Goal: Transaction & Acquisition: Purchase product/service

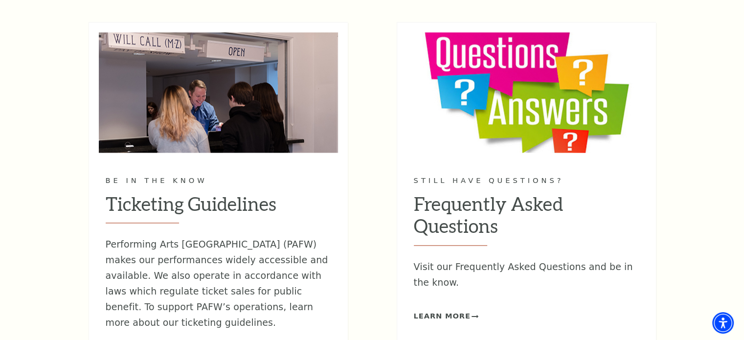
scroll to position [1370, 0]
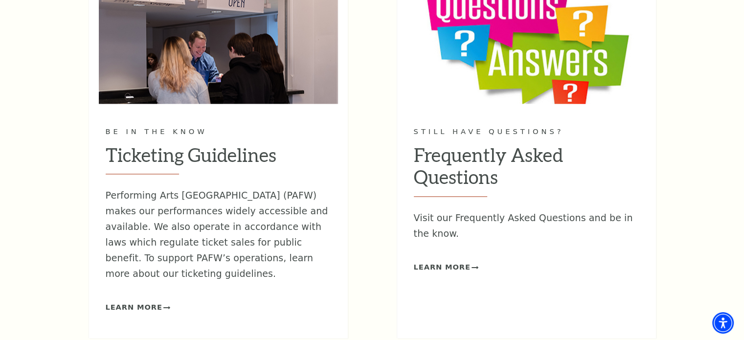
click at [429, 154] on h2 "Frequently Asked Questions" at bounding box center [527, 170] width 226 height 53
click at [431, 216] on p "Visit our Frequently Asked Questions and be in the know." at bounding box center [527, 225] width 226 height 31
click at [438, 265] on span "Learn More" at bounding box center [442, 267] width 57 height 12
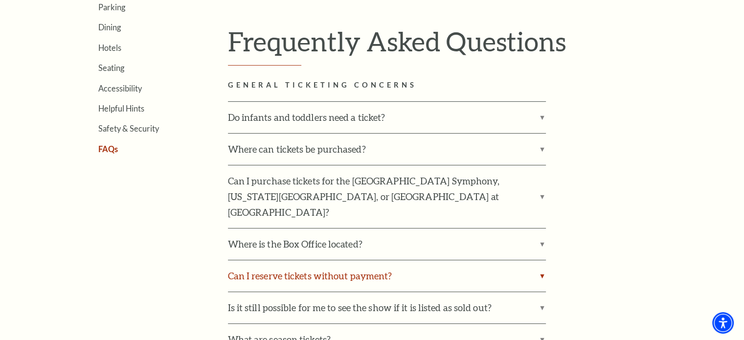
scroll to position [343, 0]
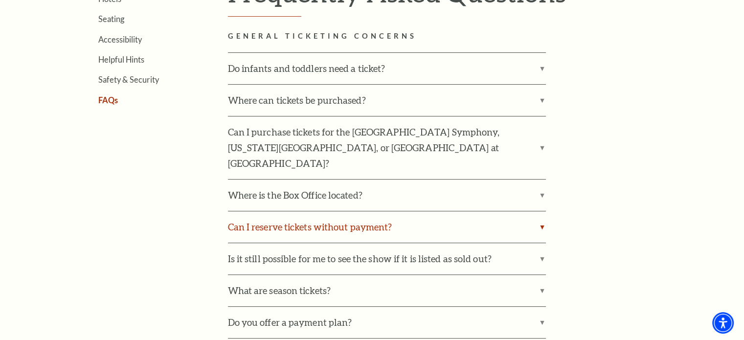
click at [543, 211] on label "Can I reserve tickets without payment?" at bounding box center [387, 226] width 318 height 31
click at [0, 0] on input "Can I reserve tickets without payment?" at bounding box center [0, 0] width 0 height 0
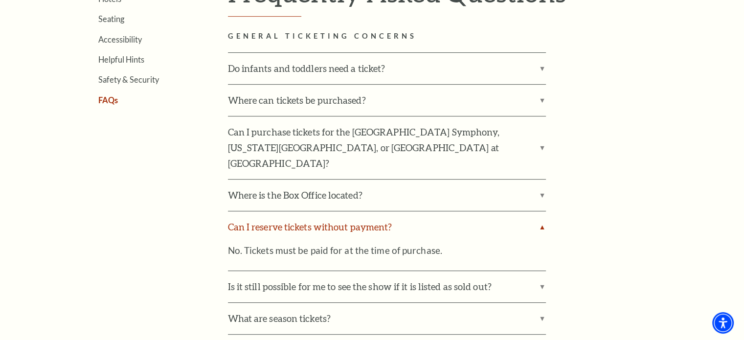
click at [544, 211] on label "Can I reserve tickets without payment?" at bounding box center [387, 226] width 318 height 31
click at [0, 0] on input "Can I reserve tickets without payment?" at bounding box center [0, 0] width 0 height 0
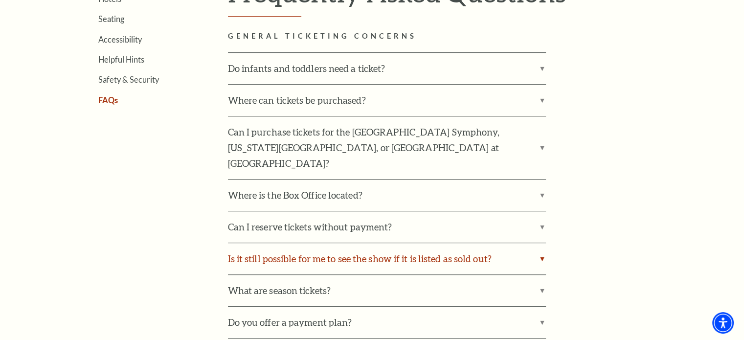
click at [541, 243] on label "Is it still possible for me to see the show if it is listed as sold out?" at bounding box center [387, 258] width 318 height 31
click at [0, 0] on input "Is it still possible for me to see the show if it is listed as sold out?" at bounding box center [0, 0] width 0 height 0
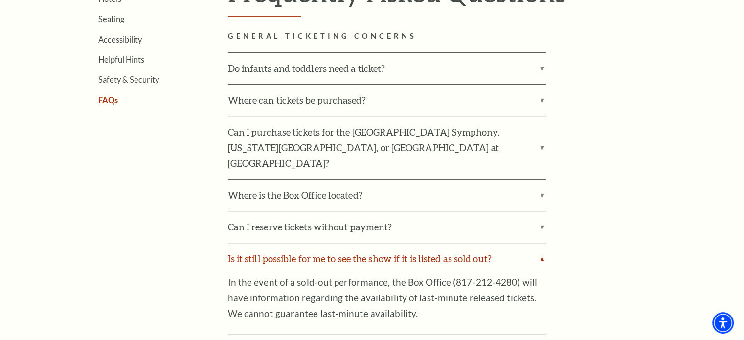
click at [541, 243] on label "Is it still possible for me to see the show if it is listed as sold out?" at bounding box center [387, 258] width 318 height 31
click at [0, 0] on input "Is it still possible for me to see the show if it is listed as sold out?" at bounding box center [0, 0] width 0 height 0
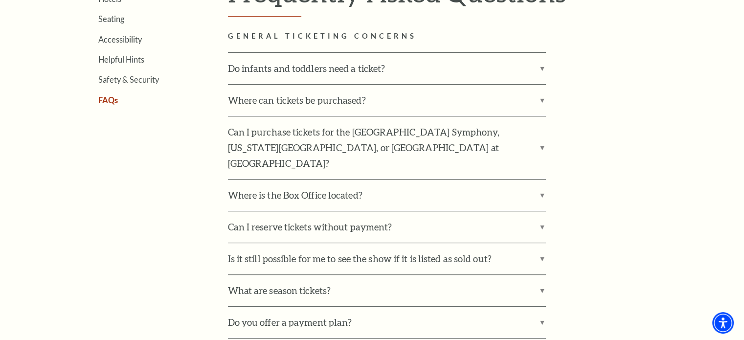
scroll to position [391, 0]
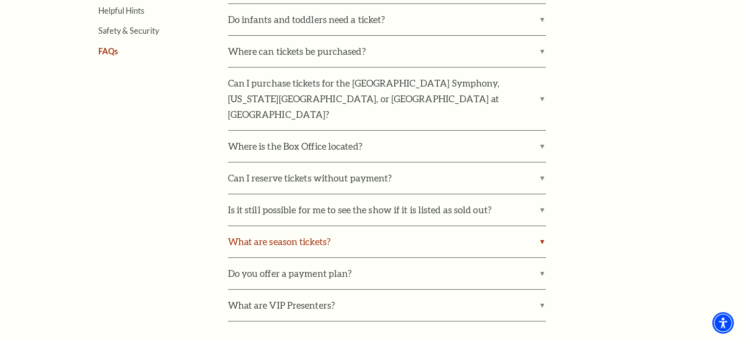
click at [541, 226] on label "What are season tickets?" at bounding box center [387, 241] width 318 height 31
click at [0, 0] on input "What are season tickets?" at bounding box center [0, 0] width 0 height 0
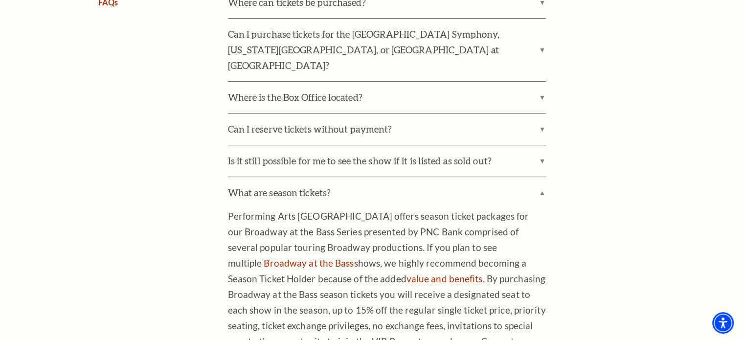
scroll to position [489, 0]
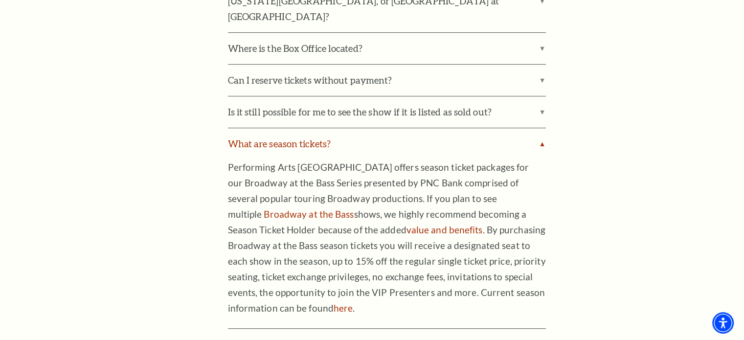
click at [541, 129] on label "What are season tickets?" at bounding box center [387, 143] width 318 height 31
click at [0, 0] on input "What are season tickets?" at bounding box center [0, 0] width 0 height 0
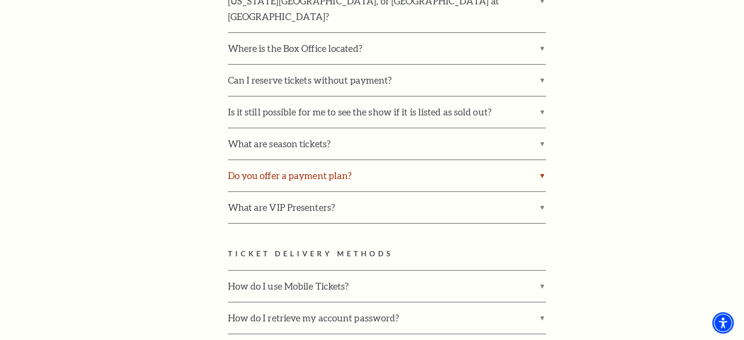
click at [542, 160] on label "Do you offer a payment plan?" at bounding box center [387, 175] width 318 height 31
click at [0, 0] on input "Do you offer a payment plan?" at bounding box center [0, 0] width 0 height 0
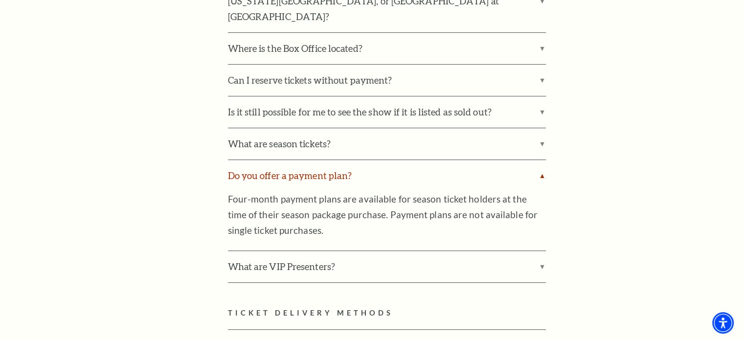
click at [543, 160] on label "Do you offer a payment plan?" at bounding box center [387, 175] width 318 height 31
click at [0, 0] on input "Do you offer a payment plan?" at bounding box center [0, 0] width 0 height 0
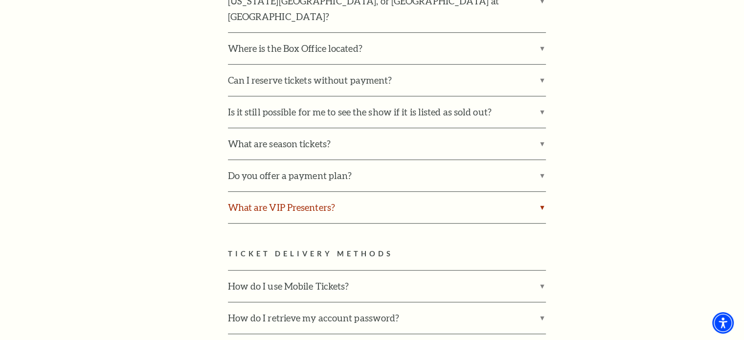
click at [539, 192] on label "What are VIP Presenters?" at bounding box center [387, 207] width 318 height 31
click at [0, 0] on input "What are VIP Presenters?" at bounding box center [0, 0] width 0 height 0
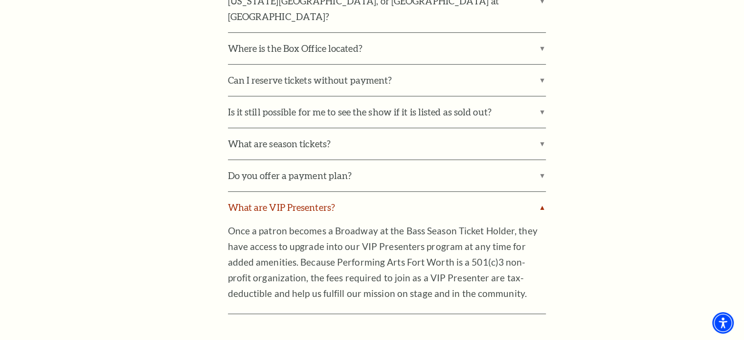
click at [544, 192] on label "What are VIP Presenters?" at bounding box center [387, 207] width 318 height 31
click at [0, 0] on input "What are VIP Presenters?" at bounding box center [0, 0] width 0 height 0
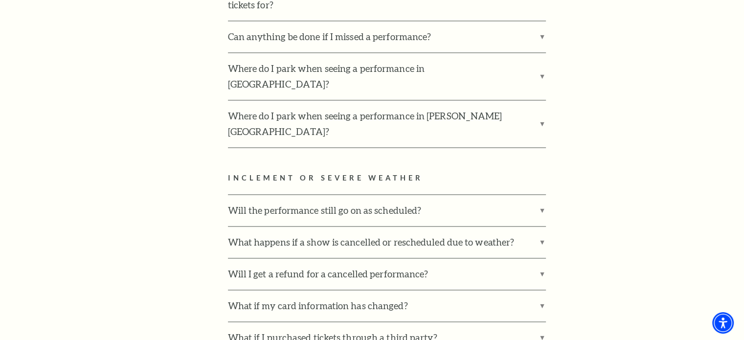
scroll to position [1517, 0]
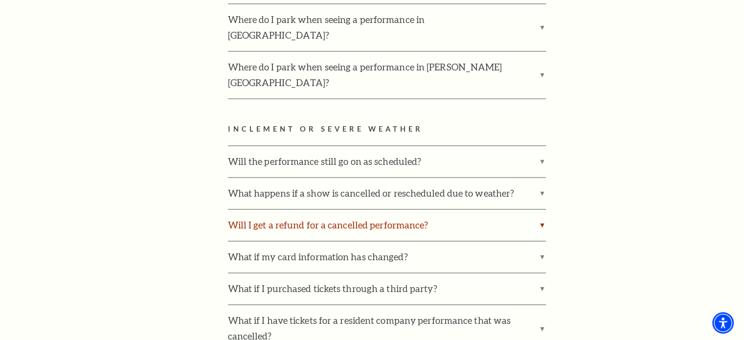
click at [539, 209] on label "Will I get a refund for a cancelled performance?" at bounding box center [387, 224] width 318 height 31
click at [0, 0] on input "Will I get a refund for a cancelled performance?" at bounding box center [0, 0] width 0 height 0
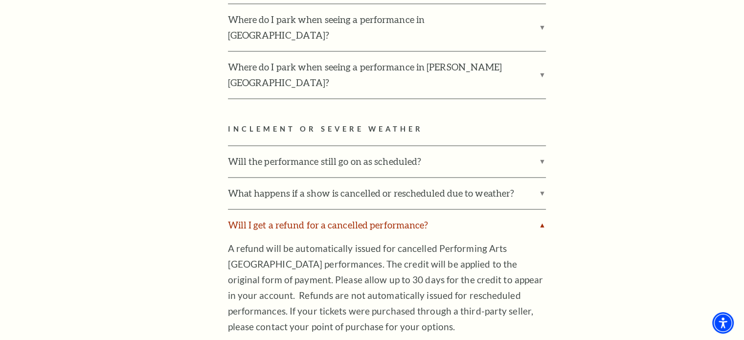
click at [539, 209] on label "Will I get a refund for a cancelled performance?" at bounding box center [387, 224] width 318 height 31
click at [0, 0] on input "Will I get a refund for a cancelled performance?" at bounding box center [0, 0] width 0 height 0
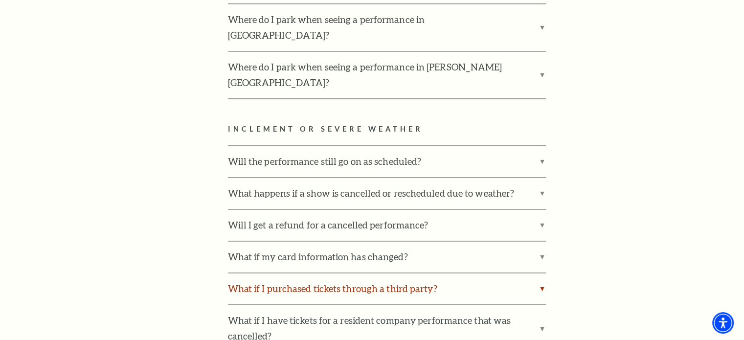
click at [543, 273] on label "What if I purchased tickets through a third party?" at bounding box center [387, 288] width 318 height 31
click at [0, 0] on input "What if I purchased tickets through a third party?" at bounding box center [0, 0] width 0 height 0
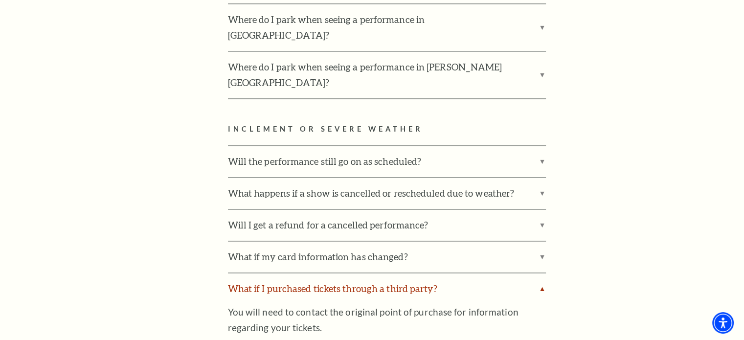
click at [543, 273] on label "What if I purchased tickets through a third party?" at bounding box center [387, 288] width 318 height 31
click at [0, 0] on input "What if I purchased tickets through a third party?" at bounding box center [0, 0] width 0 height 0
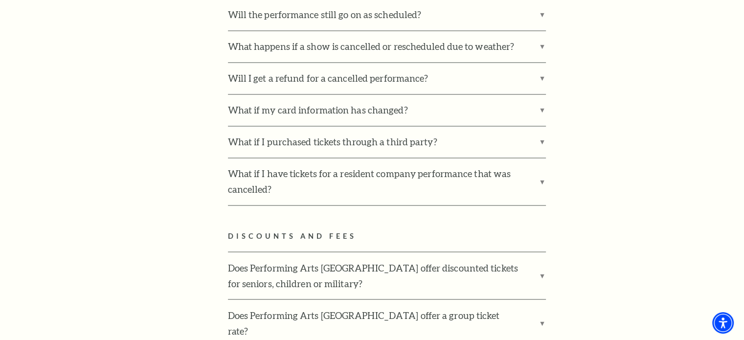
scroll to position [1713, 0]
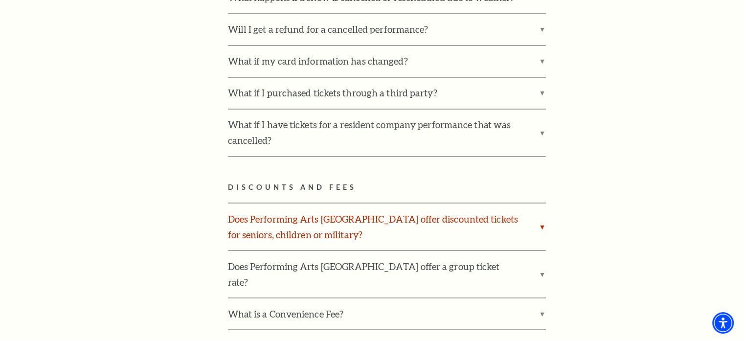
click at [542, 203] on label "Does Performing Arts Fort Worth offer discounted tickets for seniors, children …" at bounding box center [387, 226] width 318 height 47
click at [0, 0] on input "Does Performing Arts Fort Worth offer discounted tickets for seniors, children …" at bounding box center [0, 0] width 0 height 0
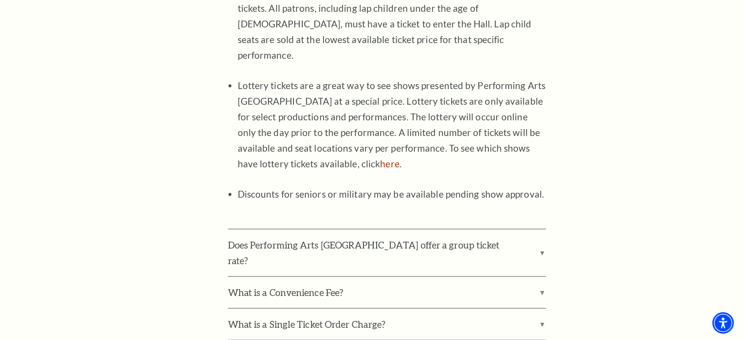
scroll to position [2104, 0]
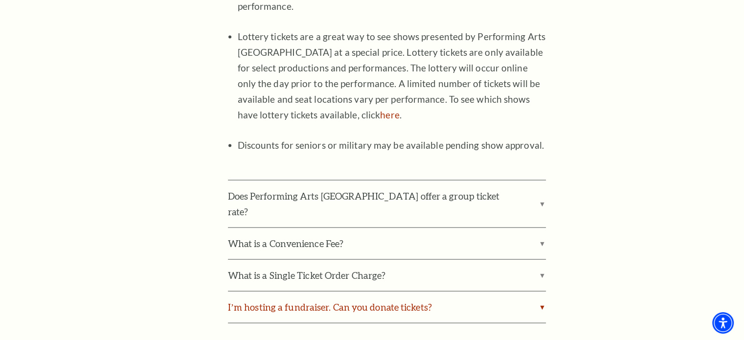
click at [539, 292] on label "I’m hosting a fundraiser. Can you donate tickets?" at bounding box center [387, 307] width 318 height 31
click at [0, 0] on input "I’m hosting a fundraiser. Can you donate tickets?" at bounding box center [0, 0] width 0 height 0
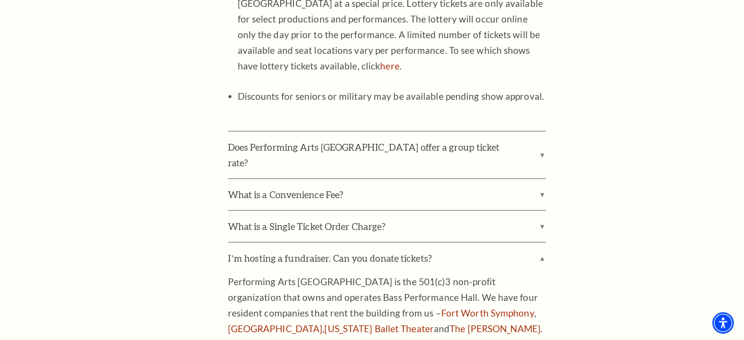
scroll to position [2202, 0]
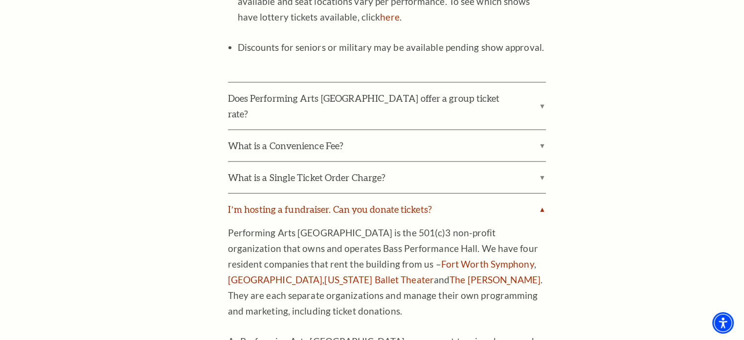
click at [540, 194] on label "I’m hosting a fundraiser. Can you donate tickets?" at bounding box center [387, 209] width 318 height 31
click at [0, 0] on input "I’m hosting a fundraiser. Can you donate tickets?" at bounding box center [0, 0] width 0 height 0
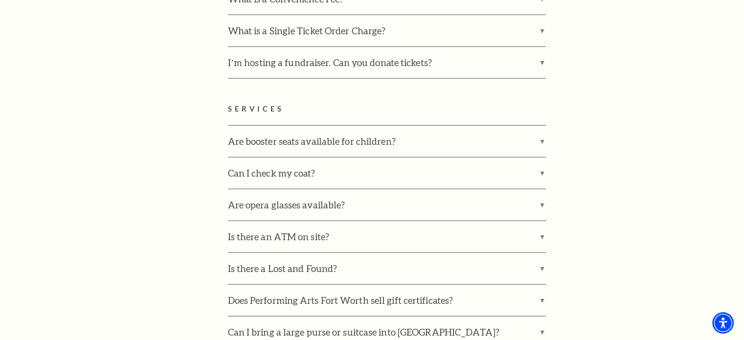
scroll to position [2398, 0]
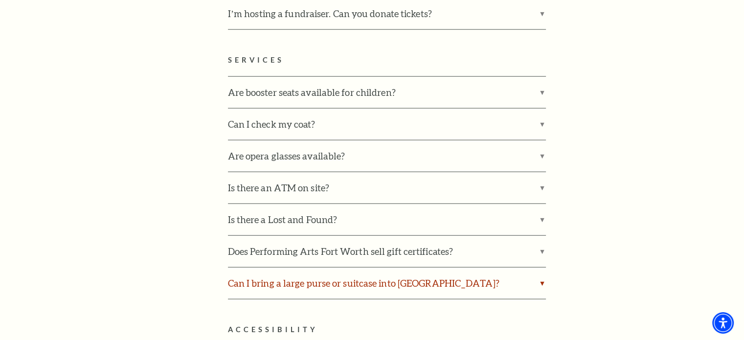
click at [541, 268] on label "Can I bring a large purse or suitcase into Bass Performance Hall?" at bounding box center [387, 283] width 318 height 31
click at [0, 0] on input "Can I bring a large purse or suitcase into Bass Performance Hall?" at bounding box center [0, 0] width 0 height 0
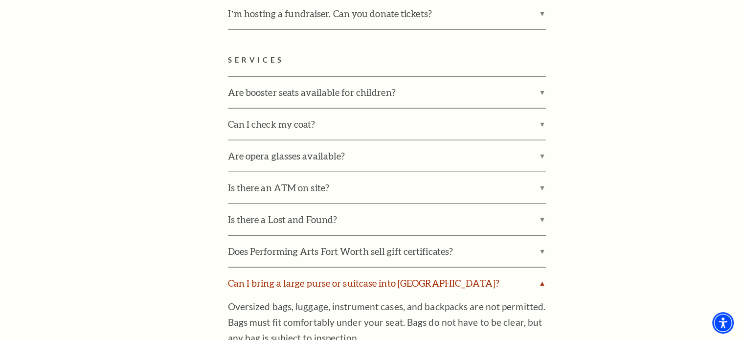
click at [541, 268] on label "Can I bring a large purse or suitcase into Bass Performance Hall?" at bounding box center [387, 283] width 318 height 31
click at [0, 0] on input "Can I bring a large purse or suitcase into Bass Performance Hall?" at bounding box center [0, 0] width 0 height 0
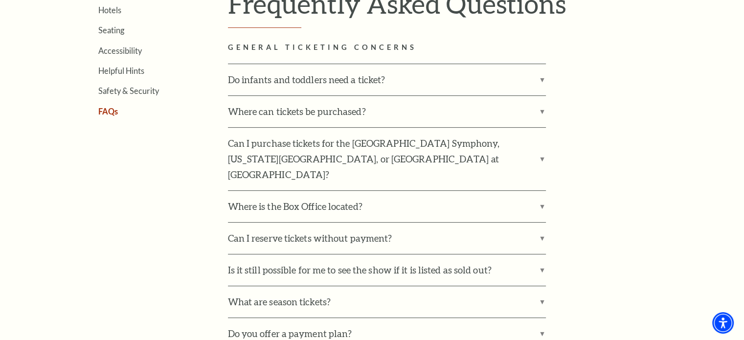
scroll to position [35, 0]
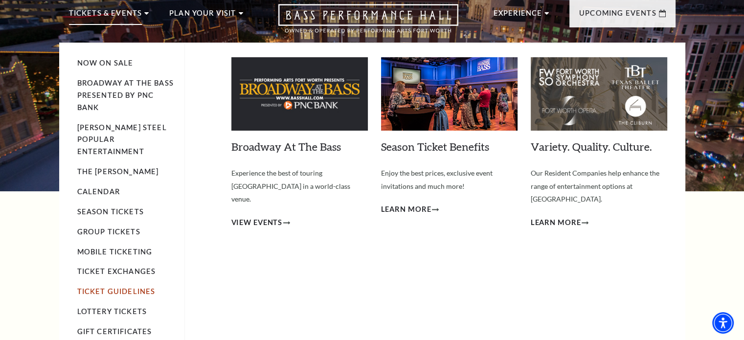
click at [127, 287] on link "Ticket Guidelines" at bounding box center [116, 291] width 78 height 8
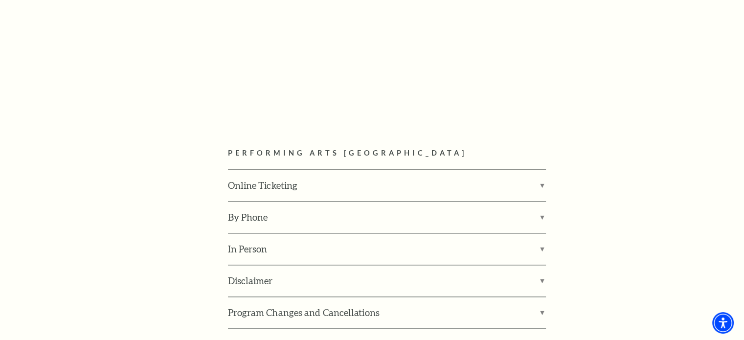
scroll to position [1321, 0]
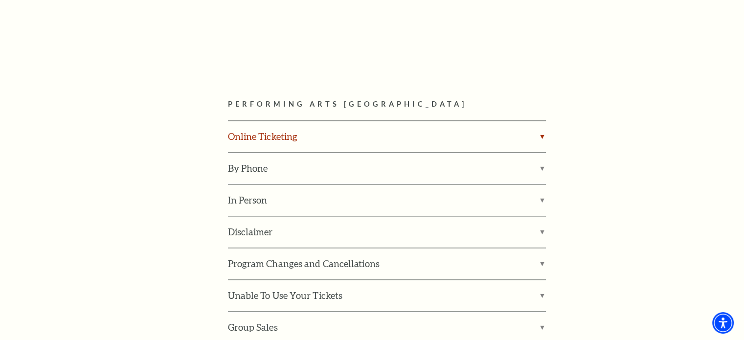
click at [542, 121] on label "Online Ticketing" at bounding box center [387, 136] width 318 height 31
click at [0, 0] on input "Online Ticketing" at bounding box center [0, 0] width 0 height 0
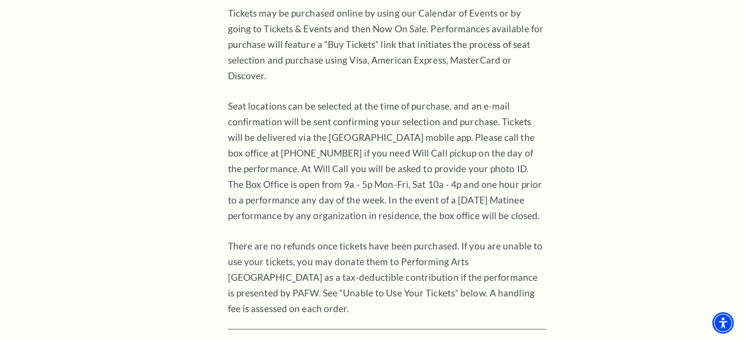
scroll to position [1272, 0]
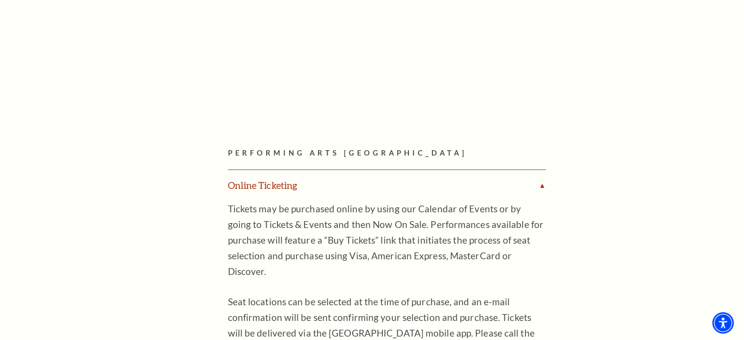
click at [544, 170] on label "Online Ticketing" at bounding box center [387, 185] width 318 height 31
click at [0, 0] on input "Online Ticketing" at bounding box center [0, 0] width 0 height 0
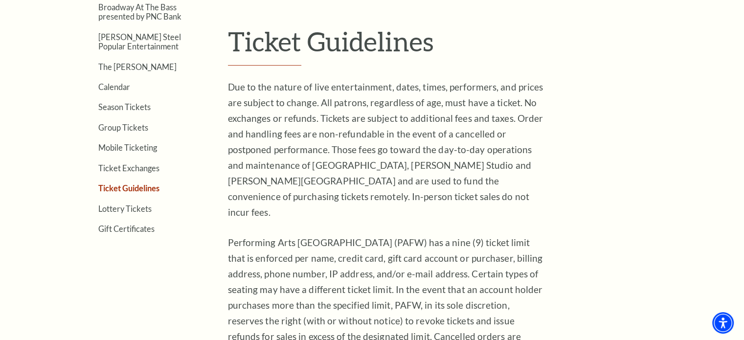
scroll to position [245, 0]
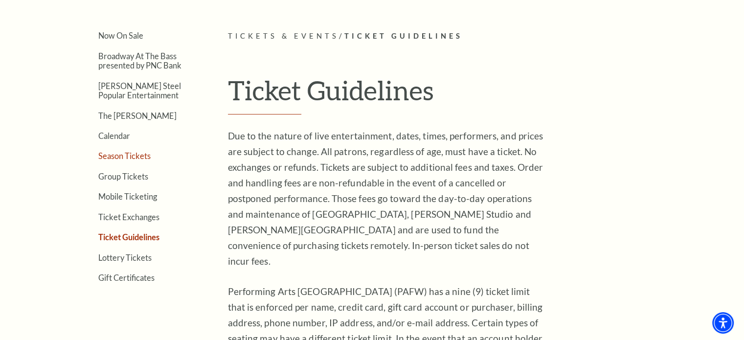
click at [113, 154] on link "Season Tickets" at bounding box center [124, 155] width 52 height 9
click at [108, 154] on link "Season Tickets" at bounding box center [124, 155] width 52 height 9
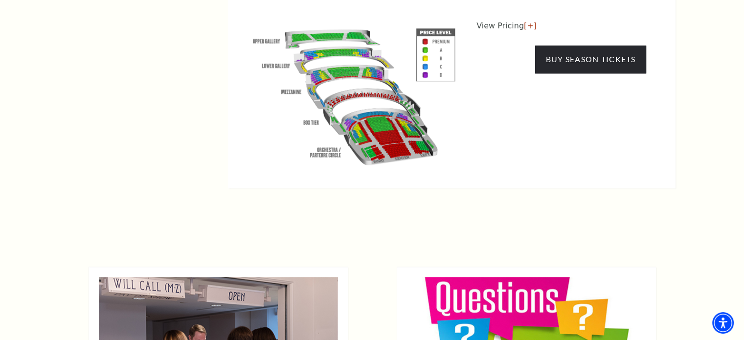
scroll to position [1028, 0]
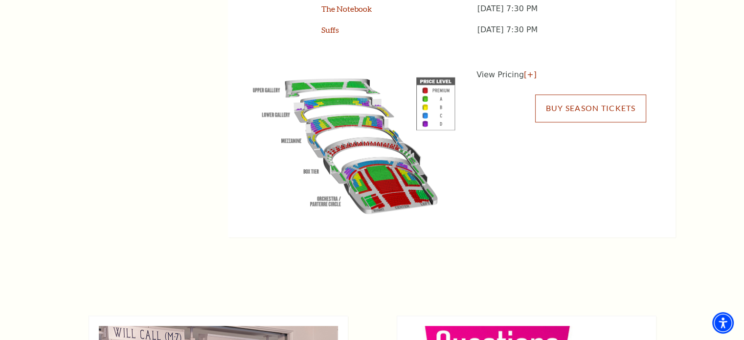
click at [570, 108] on link "Buy Season Tickets" at bounding box center [590, 107] width 111 height 27
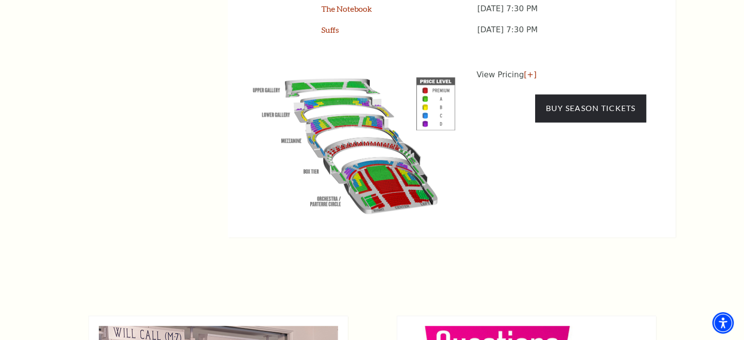
scroll to position [1026, 0]
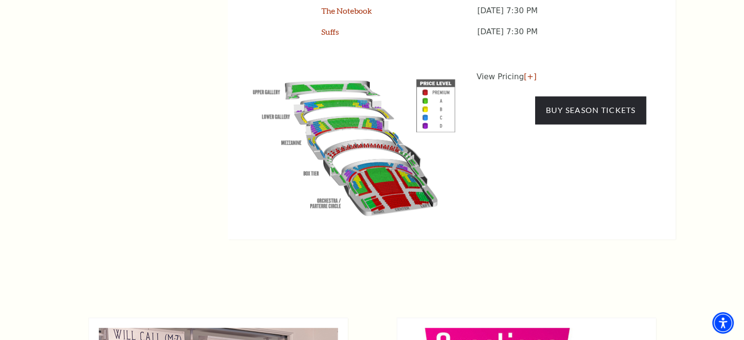
click at [491, 71] on p "View Pricing [+]" at bounding box center [562, 77] width 170 height 12
click at [491, 72] on p "View Pricing [+]" at bounding box center [562, 77] width 170 height 12
click at [435, 78] on img at bounding box center [354, 145] width 223 height 149
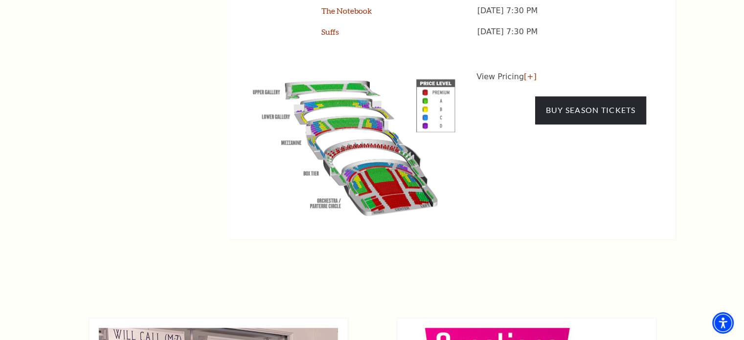
click at [435, 77] on img at bounding box center [354, 145] width 223 height 149
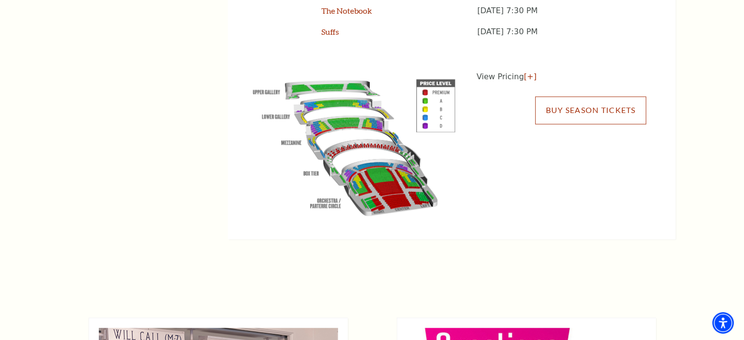
click at [593, 108] on link "Buy Season Tickets" at bounding box center [590, 109] width 111 height 27
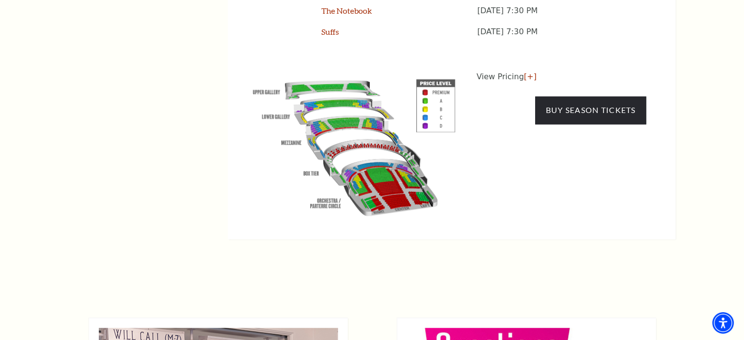
scroll to position [1024, 0]
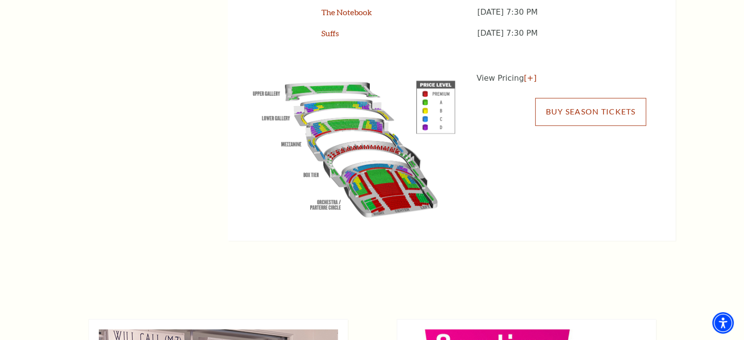
click at [559, 105] on link "Buy Season Tickets" at bounding box center [590, 111] width 111 height 27
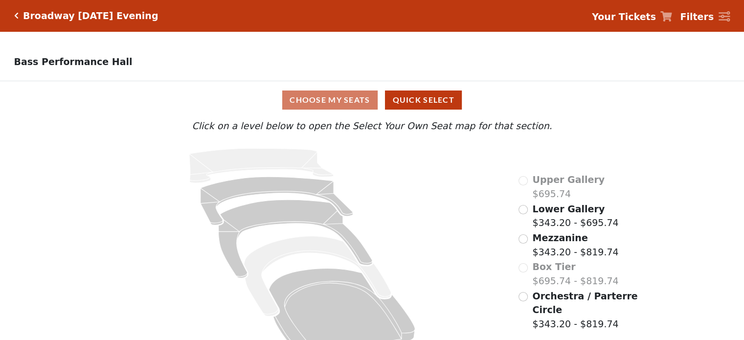
scroll to position [26, 0]
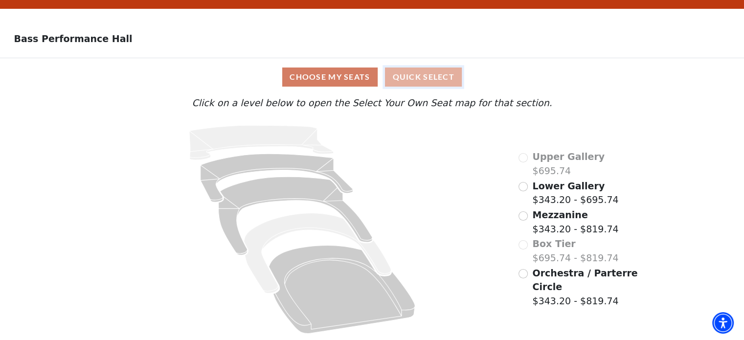
click at [407, 78] on button "Quick Select" at bounding box center [423, 77] width 77 height 19
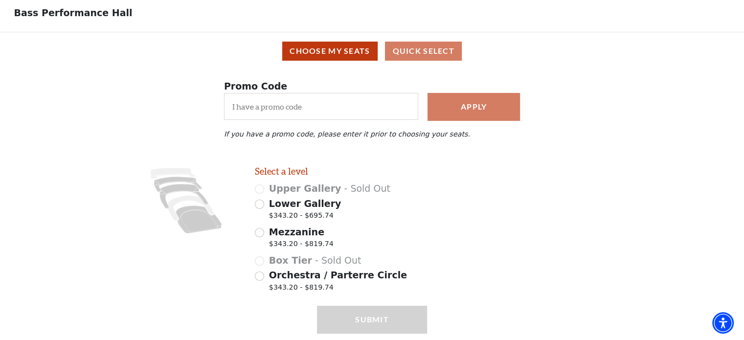
scroll to position [85, 0]
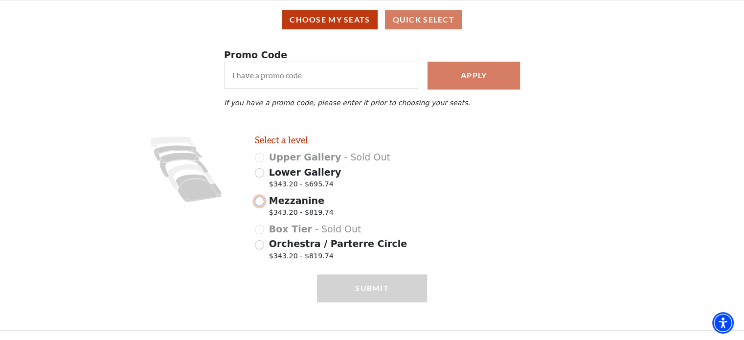
click at [260, 202] on input "Mezzanine $343.20 - $819.74" at bounding box center [259, 201] width 9 height 9
radio input "true"
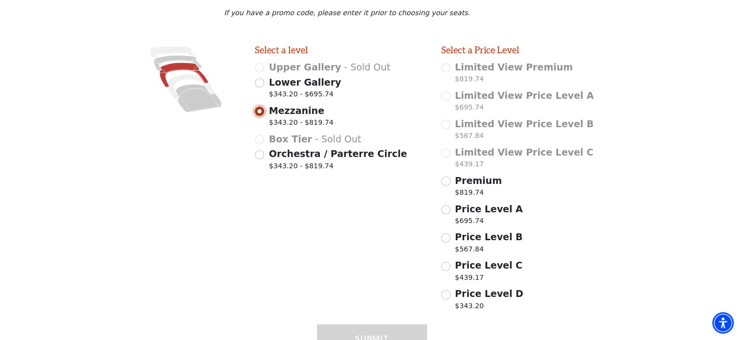
scroll to position [121, 0]
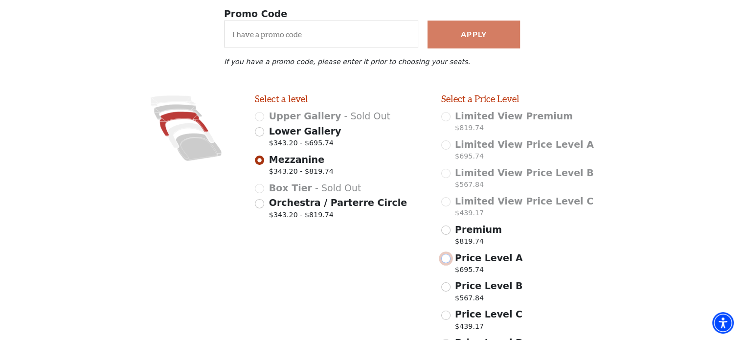
click at [444, 263] on input "Price Level A $695.74" at bounding box center [445, 258] width 9 height 9
radio input "true"
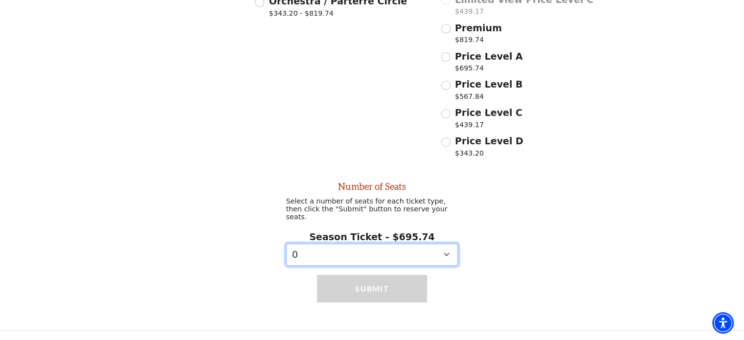
click at [447, 257] on select "0 1 2 3 4 5 6 7 8 9" at bounding box center [372, 255] width 172 height 22
select select "2"
click at [286, 244] on select "0 1 2 3 4 5 6 7 8 9" at bounding box center [372, 255] width 172 height 22
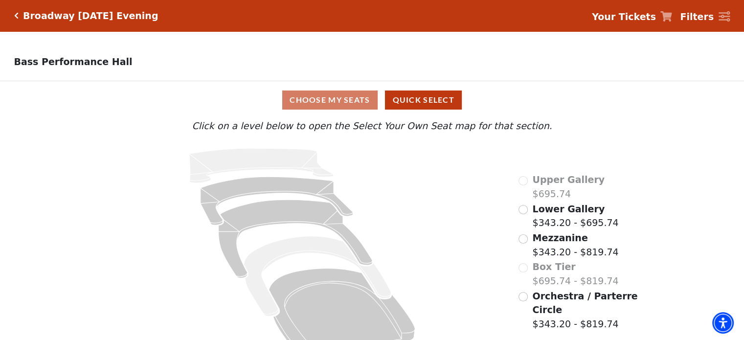
scroll to position [26, 0]
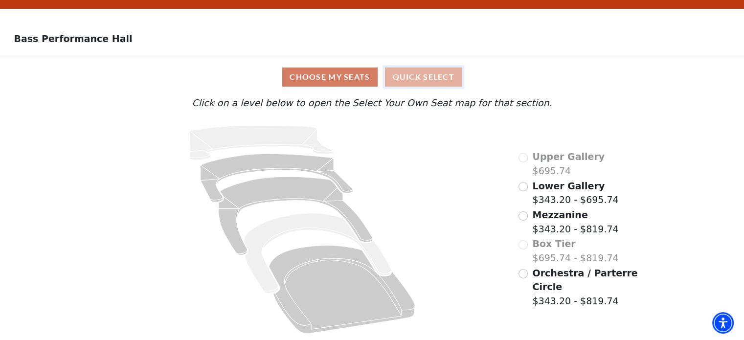
click at [407, 78] on button "Quick Select" at bounding box center [423, 77] width 77 height 19
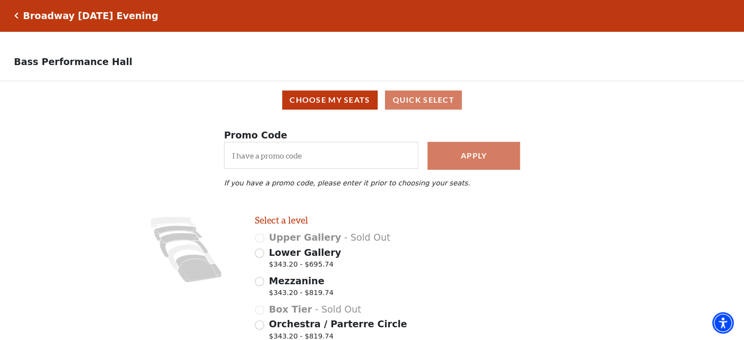
scroll to position [49, 0]
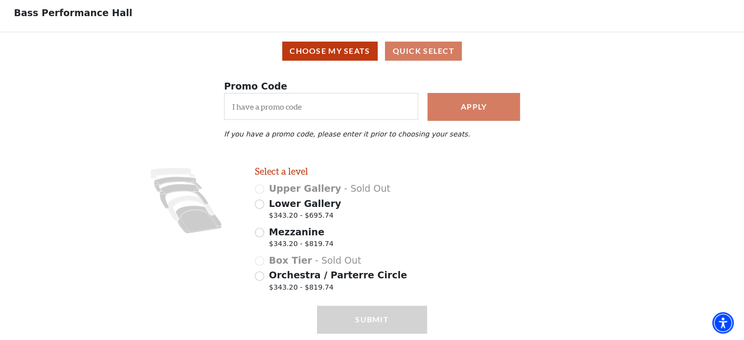
click at [260, 195] on div "Upper Gallery - Sold Out" at bounding box center [341, 189] width 172 height 14
click at [258, 237] on input "Mezzanine $343.20 - $819.74" at bounding box center [259, 232] width 9 height 9
radio input "true"
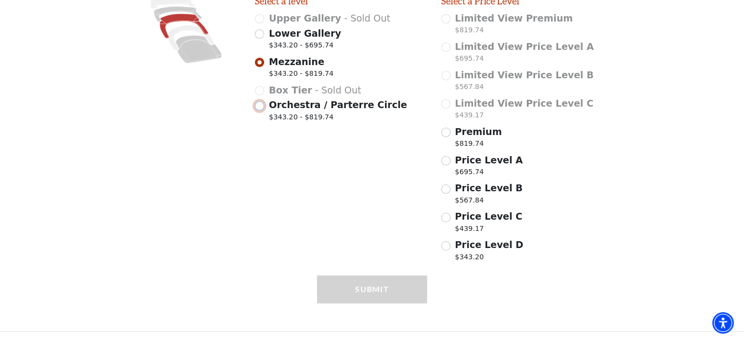
click at [260, 111] on input "Orchestra / Parterre Circle $343.20 - $819.74" at bounding box center [259, 105] width 9 height 9
radio input "true"
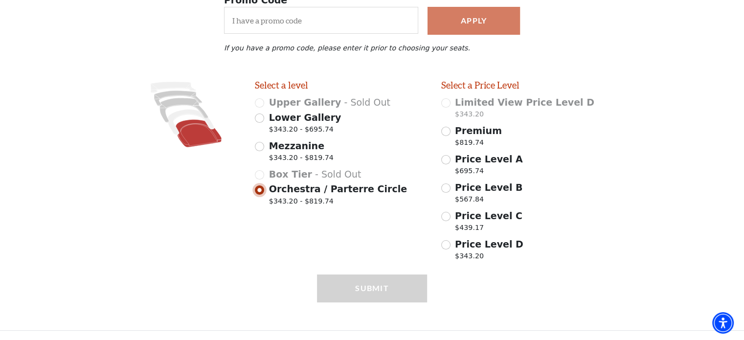
scroll to position [139, 0]
click at [261, 147] on input "Mezzanine $343.20 - $819.74" at bounding box center [259, 146] width 9 height 9
radio input "true"
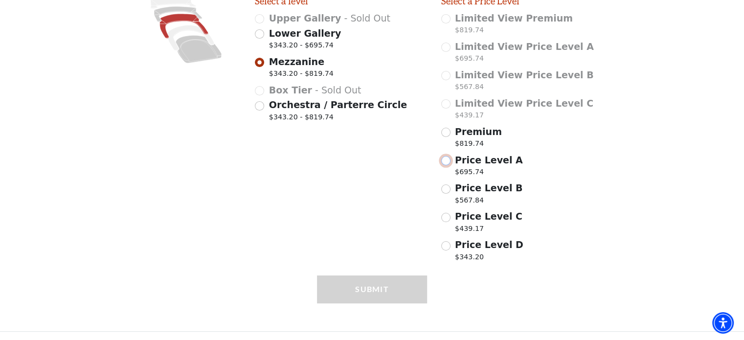
click at [445, 165] on input "Price Level A $695.74" at bounding box center [445, 160] width 9 height 9
radio input "true"
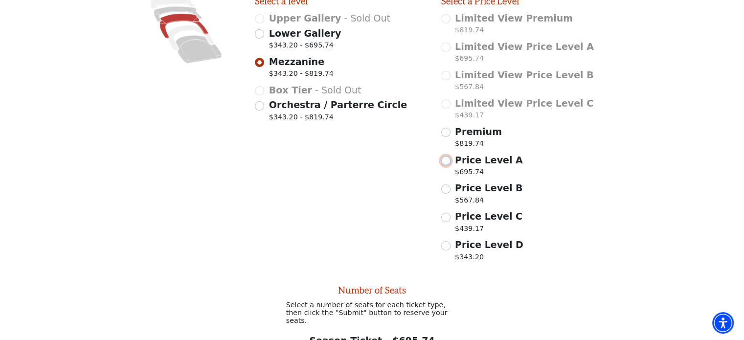
scroll to position [323, 0]
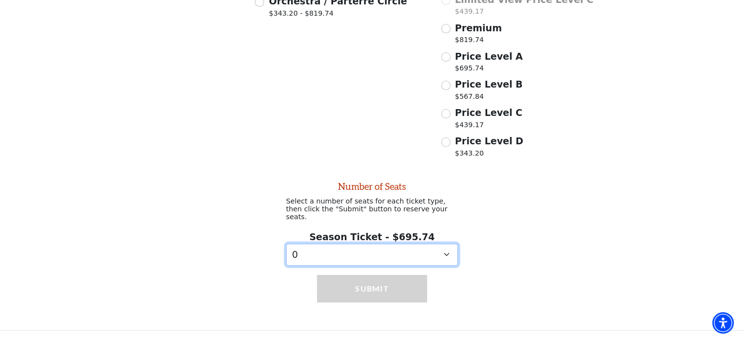
click at [445, 250] on select "0 1 2 3 4 5 6 7 8 9" at bounding box center [372, 255] width 172 height 22
select select "2"
click at [286, 244] on select "0 1 2 3 4 5 6 7 8 9" at bounding box center [372, 255] width 172 height 22
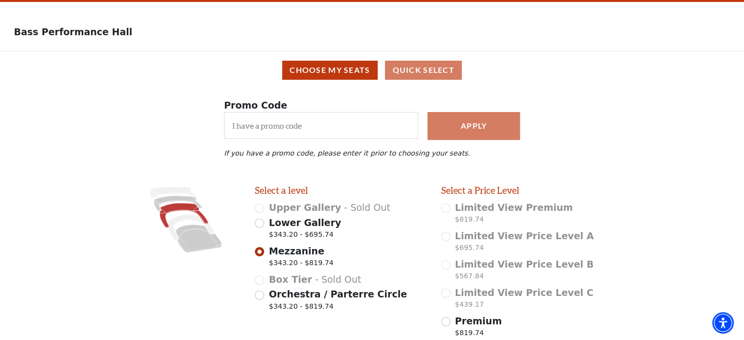
scroll to position [0, 0]
